Goal: Obtain resource: Obtain resource

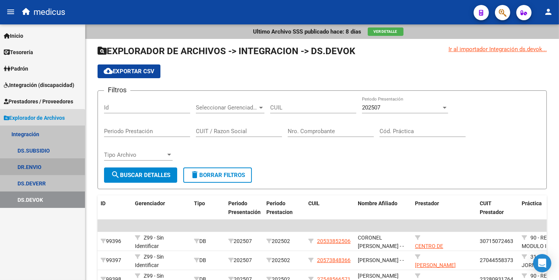
click at [40, 165] on link "DR.ENVIO" at bounding box center [42, 167] width 85 height 16
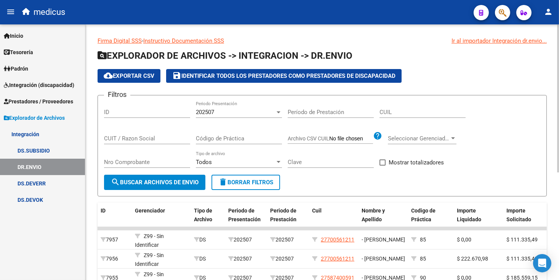
click at [212, 115] on div "202507 Periodo Presentación" at bounding box center [239, 109] width 86 height 16
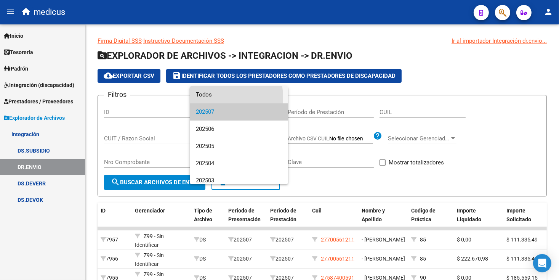
click at [205, 98] on span "Todos" at bounding box center [239, 94] width 86 height 17
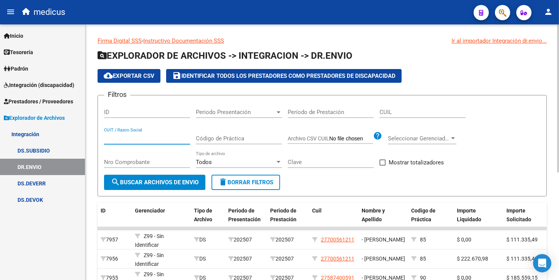
click at [137, 137] on input "CUIT / Razon Social" at bounding box center [147, 138] width 86 height 7
paste input "33709081239"
type input "33709081239"
click at [162, 181] on span "search Buscar Archivos de Envio" at bounding box center [155, 182] width 88 height 7
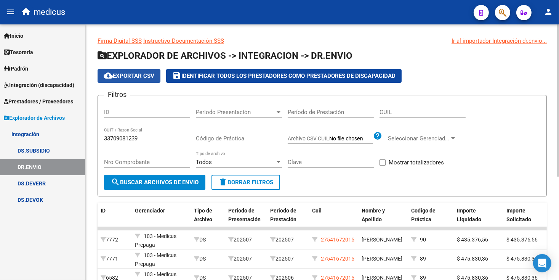
click at [130, 75] on span "cloud_download Exportar CSV" at bounding box center [129, 75] width 51 height 7
drag, startPoint x: 143, startPoint y: 136, endPoint x: -2, endPoint y: 91, distance: 151.7
click at [0, 91] on html "menu medicus person Firma Express Inicio Instructivos Contacto OS Tesorería Ext…" at bounding box center [279, 140] width 559 height 280
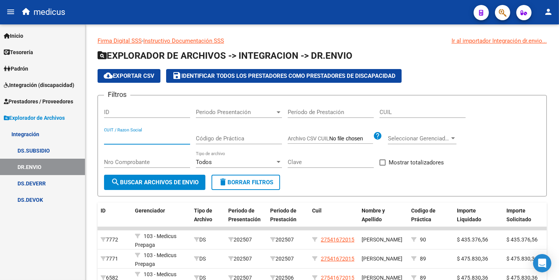
paste input "27277590374"
type input "27277590374"
click at [144, 185] on span "search Buscar Archivos de Envio" at bounding box center [155, 182] width 88 height 7
click at [132, 76] on span "cloud_download Exportar CSV" at bounding box center [129, 75] width 51 height 7
click at [430, 86] on app-list-header "EXPLORADOR DE ARCHIVOS -> INTEGRACION -> DR.ENVIO cloud_download Exportar CSV s…" at bounding box center [322, 123] width 449 height 147
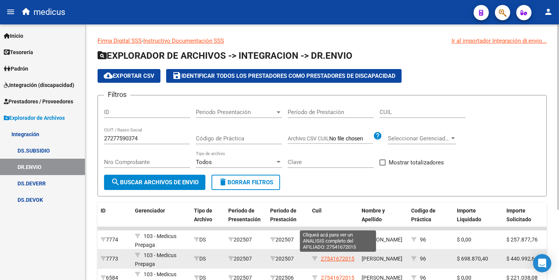
scroll to position [38, 0]
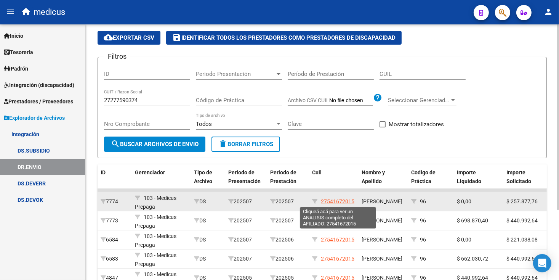
drag, startPoint x: 323, startPoint y: 201, endPoint x: 332, endPoint y: 202, distance: 9.2
click at [332, 202] on span "27541672015" at bounding box center [338, 201] width 34 height 6
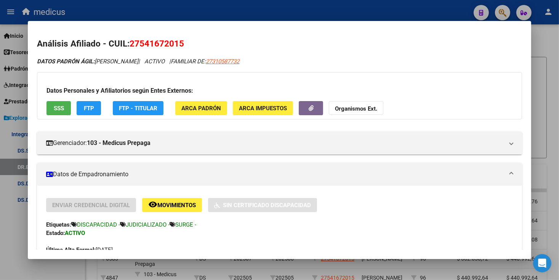
drag, startPoint x: 130, startPoint y: 42, endPoint x: 182, endPoint y: 37, distance: 52.0
click at [182, 37] on h2 "Análisis Afiliado - CUIL: 27541672015" at bounding box center [279, 43] width 485 height 13
copy span "27541672015"
click at [393, 9] on div at bounding box center [279, 140] width 559 height 280
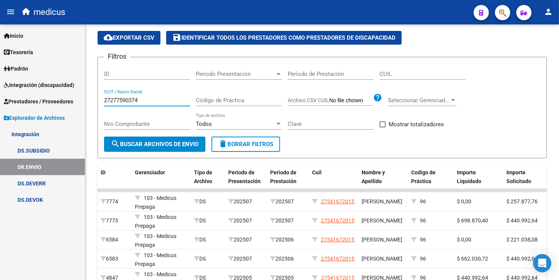
drag, startPoint x: 150, startPoint y: 102, endPoint x: 39, endPoint y: 68, distance: 115.9
click at [39, 68] on mat-sidenav-container "Firma Express Inicio Instructivos Contacto OS Tesorería Extractos Procesados (c…" at bounding box center [279, 151] width 559 height 255
click at [392, 71] on input "CUIL" at bounding box center [423, 74] width 86 height 7
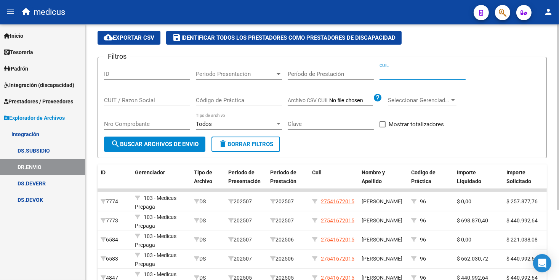
paste input "27-54167201-5"
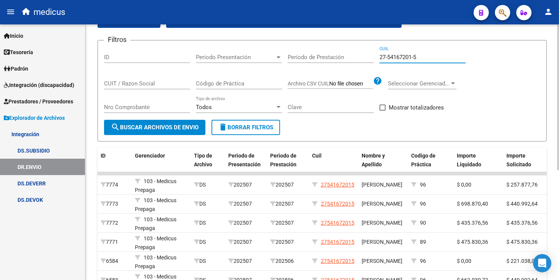
scroll to position [0, 0]
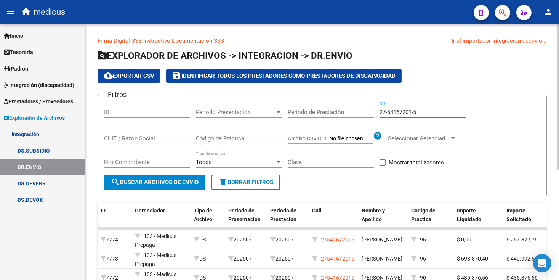
type input "27-54167201-5"
click at [141, 77] on span "cloud_download Exportar CSV" at bounding box center [129, 75] width 51 height 7
drag, startPoint x: 424, startPoint y: 111, endPoint x: 356, endPoint y: 93, distance: 70.0
click at [356, 93] on app-list-header "EXPLORADOR DE ARCHIVOS -> INTEGRACION -> DR.ENVIO cloud_download Exportar CSV s…" at bounding box center [322, 123] width 449 height 147
click at [37, 185] on link "DS.DEVERR" at bounding box center [42, 183] width 85 height 16
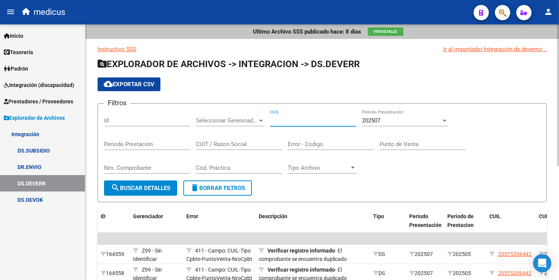
click at [281, 118] on input "CUIL" at bounding box center [313, 120] width 86 height 7
paste input "27-54167201-5"
type input "27-54167201-5"
click at [392, 122] on div "202507" at bounding box center [401, 120] width 79 height 7
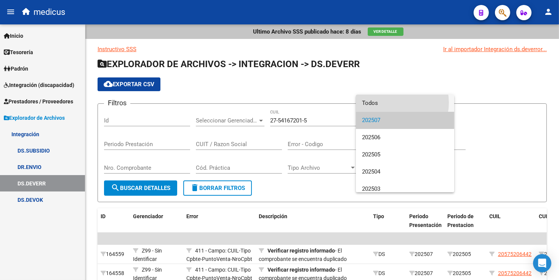
click at [389, 103] on span "Todos" at bounding box center [405, 103] width 86 height 17
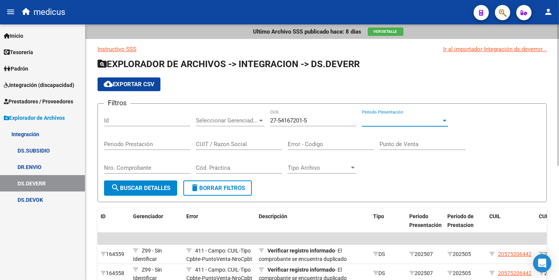
click at [330, 117] on input "27-54167201-5" at bounding box center [313, 120] width 86 height 7
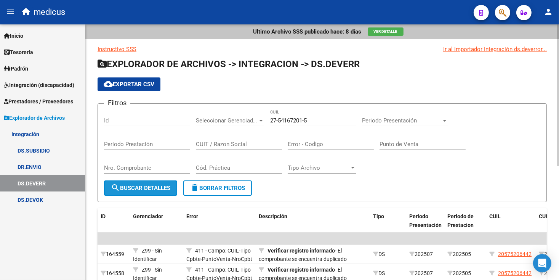
click at [150, 189] on span "search Buscar Detalles" at bounding box center [140, 188] width 59 height 7
